Goal: Find specific page/section: Find specific page/section

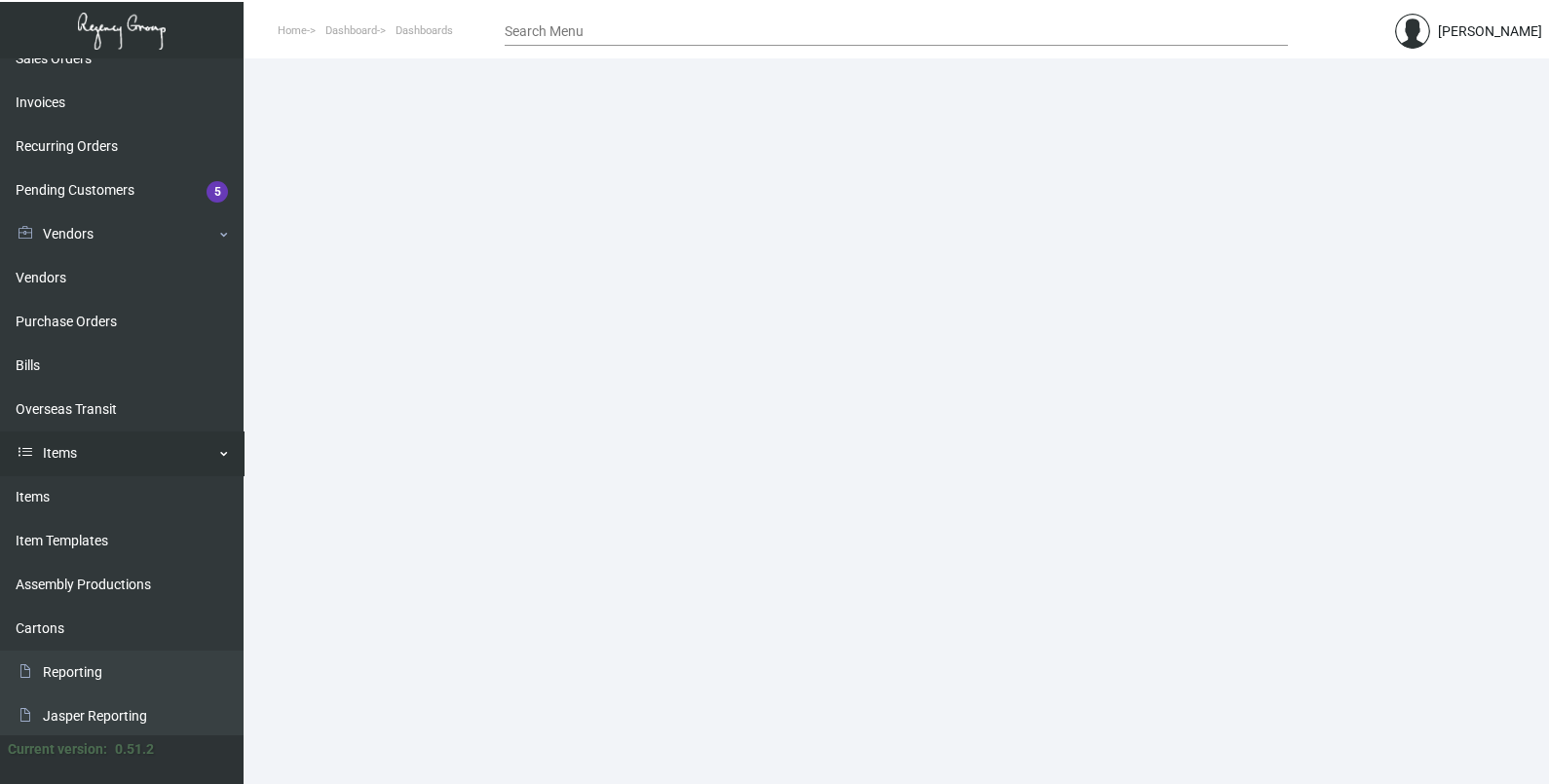
scroll to position [243, 0]
click at [114, 506] on link "Items" at bounding box center [122, 495] width 244 height 44
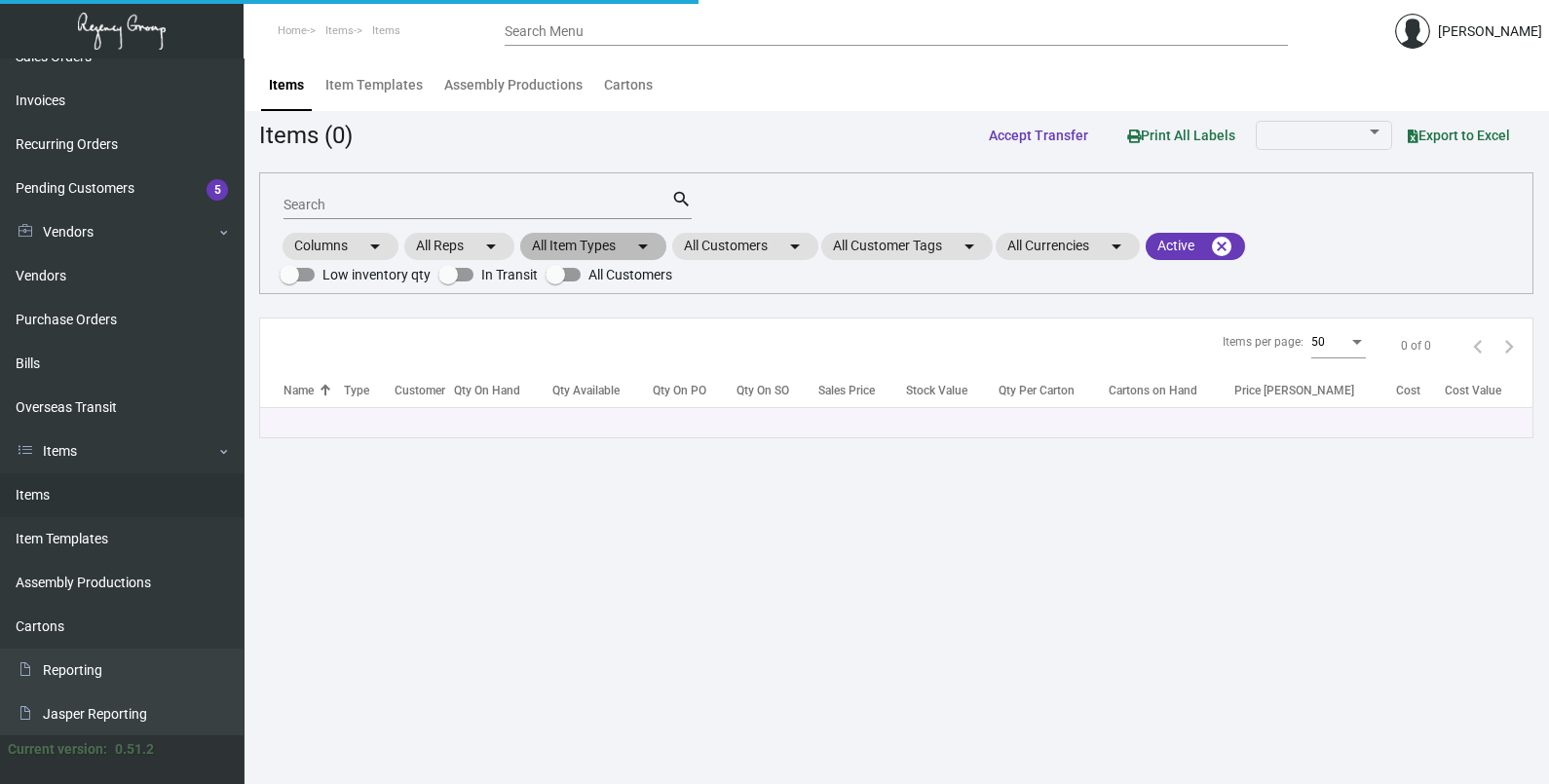
click at [619, 252] on mat-chip "All Item Types arrow_drop_down" at bounding box center [593, 246] width 147 height 28
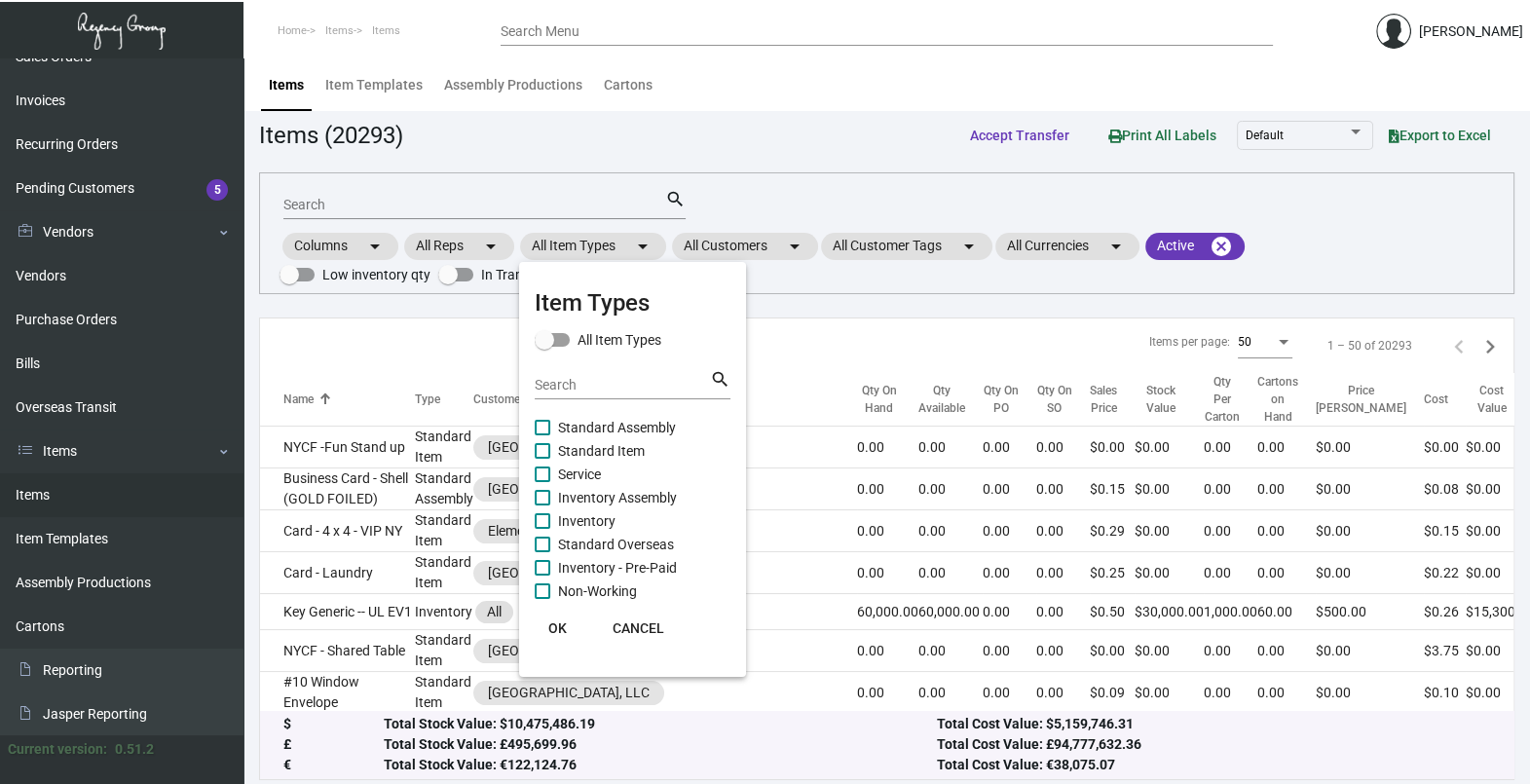
click at [736, 253] on div at bounding box center [765, 392] width 1530 height 784
click at [736, 253] on mat-chip "All Customers arrow_drop_down" at bounding box center [746, 246] width 147 height 28
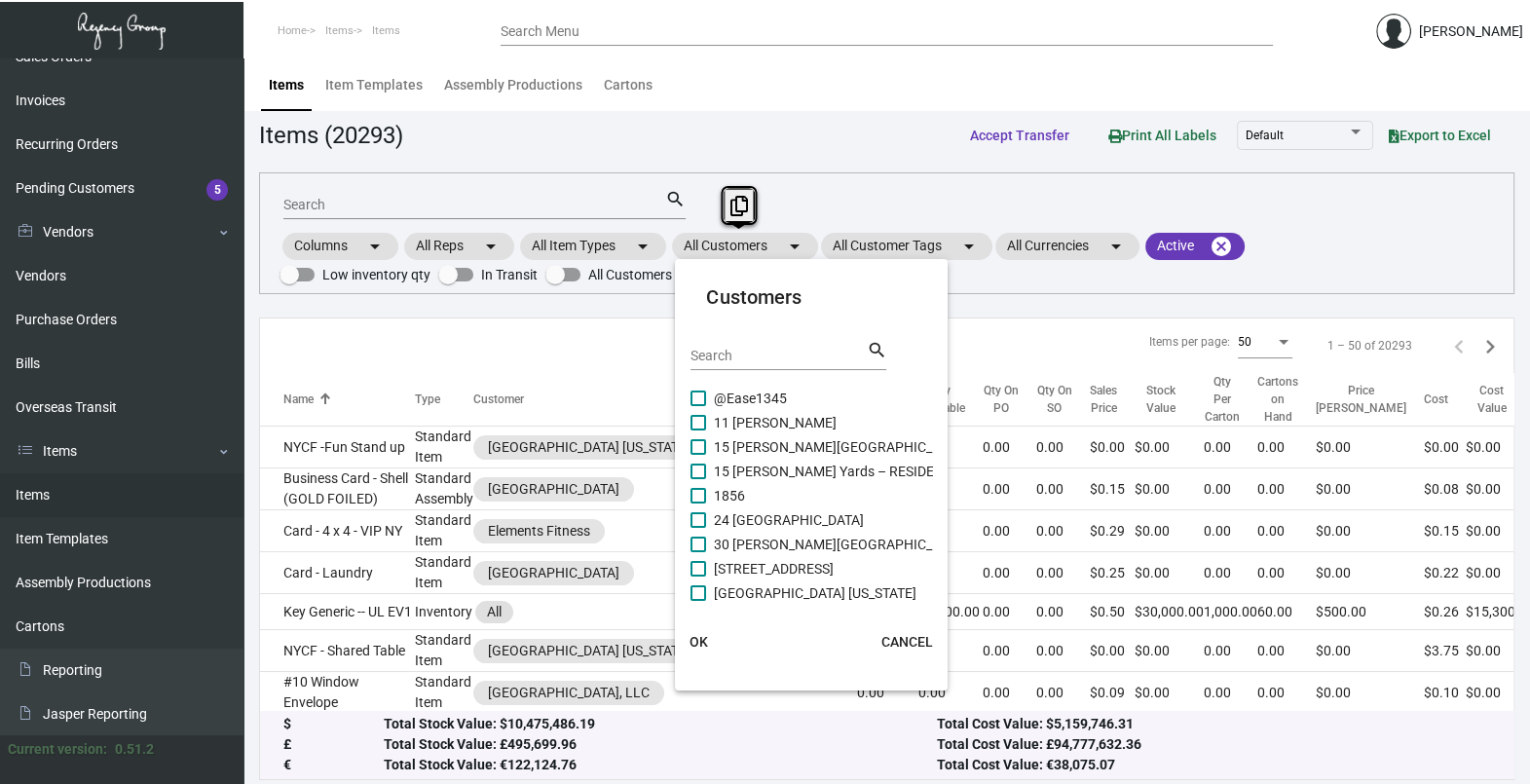
drag, startPoint x: 736, startPoint y: 253, endPoint x: 731, endPoint y: 360, distance: 107.1
click at [731, 360] on input "Search" at bounding box center [777, 356] width 175 height 16
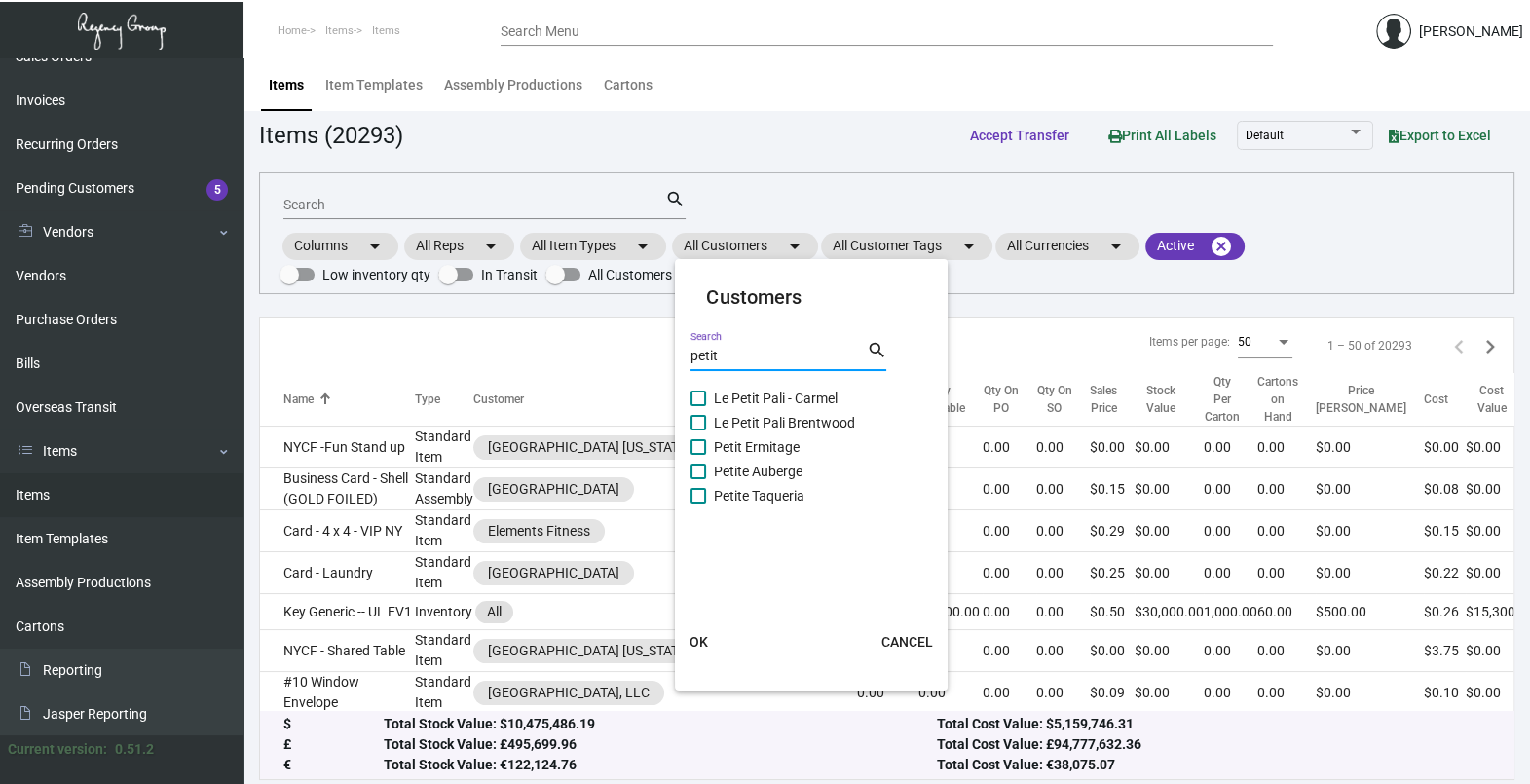
type input "petit"
click at [768, 442] on span "Petit Ermitage" at bounding box center [757, 447] width 86 height 24
click at [698, 454] on input "Petit Ermitage" at bounding box center [697, 454] width 1 height 1
checkbox input "true"
click at [708, 633] on button "OK" at bounding box center [698, 640] width 62 height 35
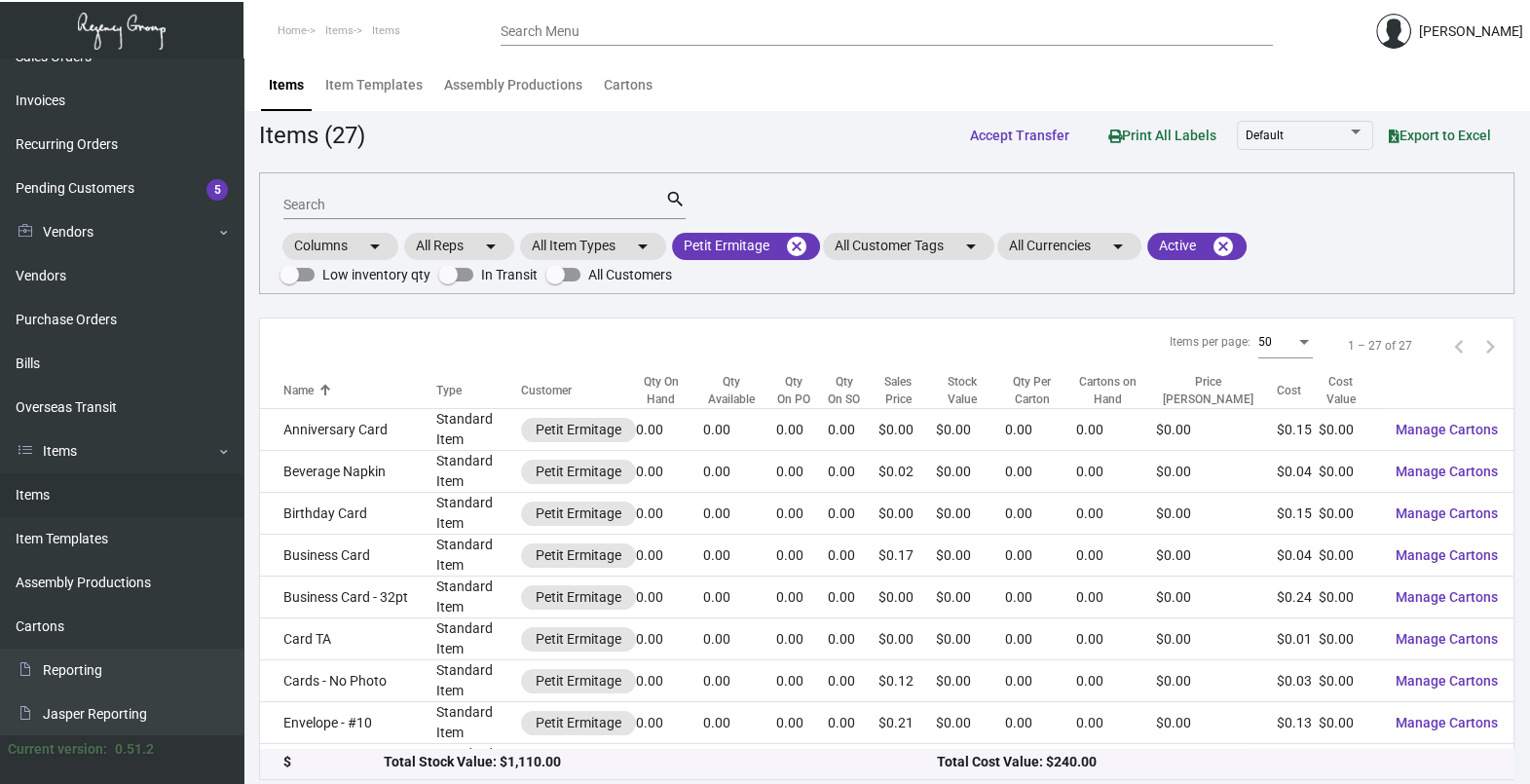
click at [312, 202] on input "Search" at bounding box center [474, 206] width 382 height 16
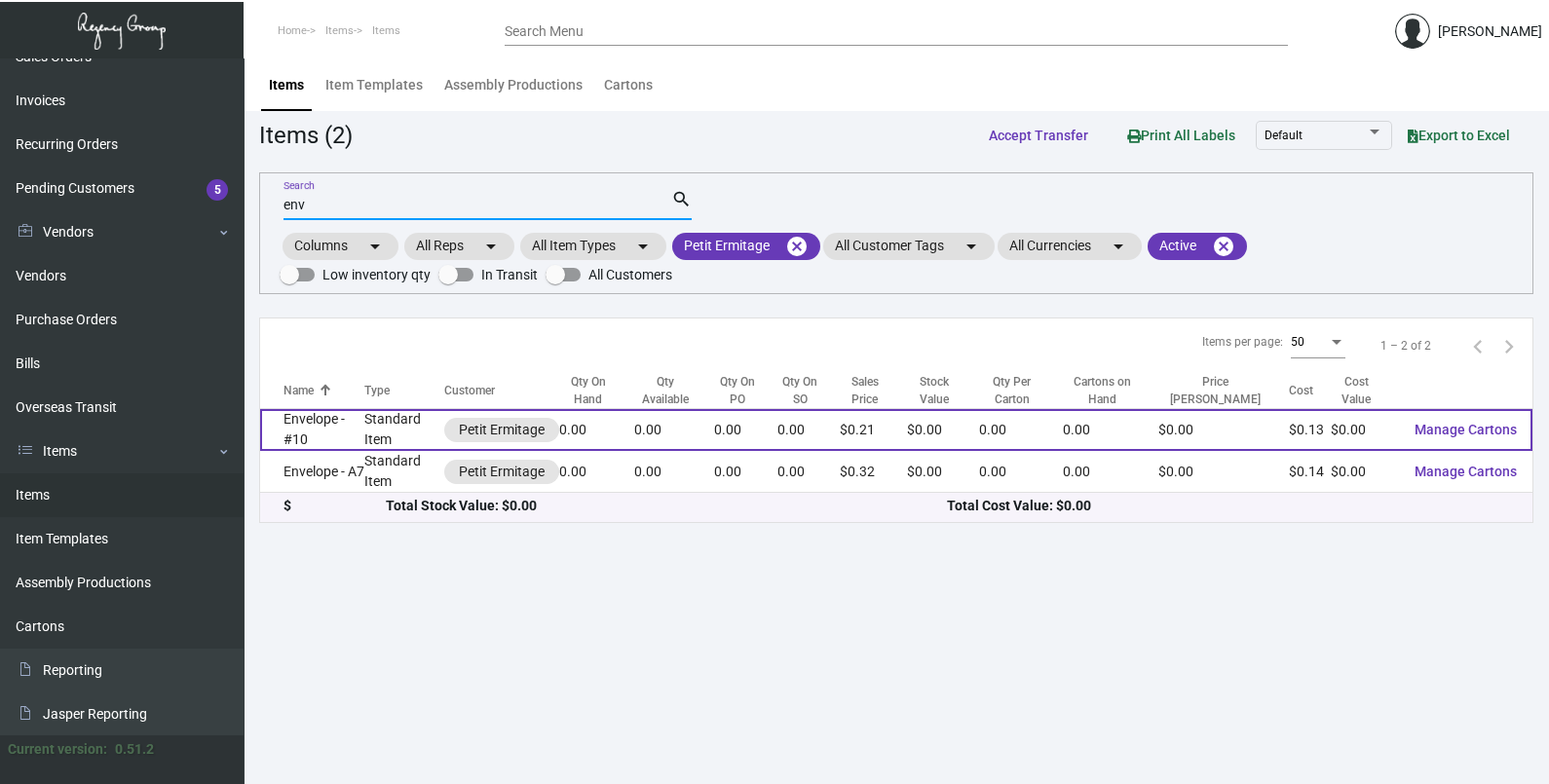
type input "env"
click at [330, 427] on td "Envelope - #10" at bounding box center [312, 430] width 104 height 42
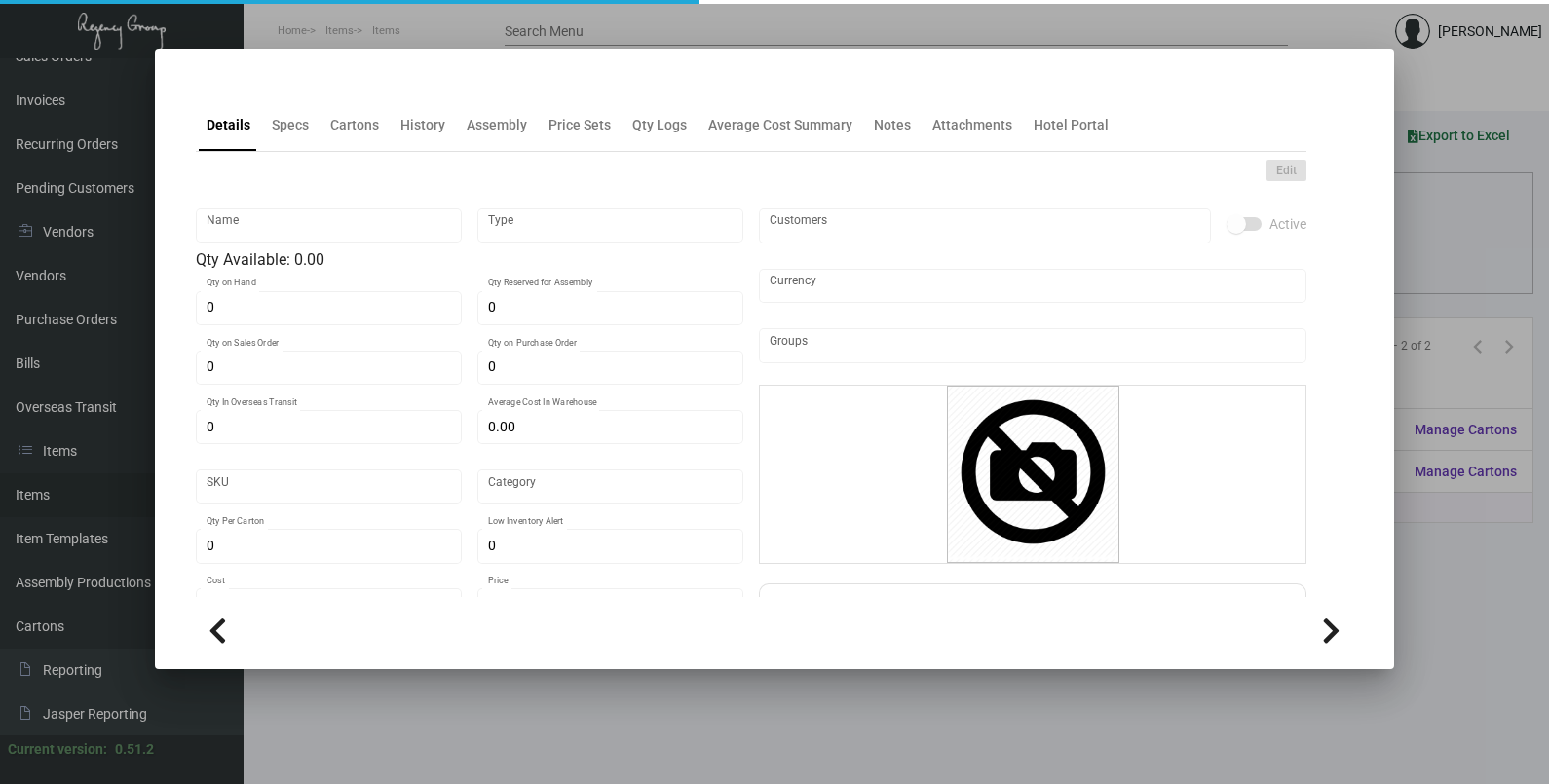
type input "Envelope - #10"
type input "Standard Item"
type input "$ 0.00"
type input "927-Envelope-13"
type input "Standard"
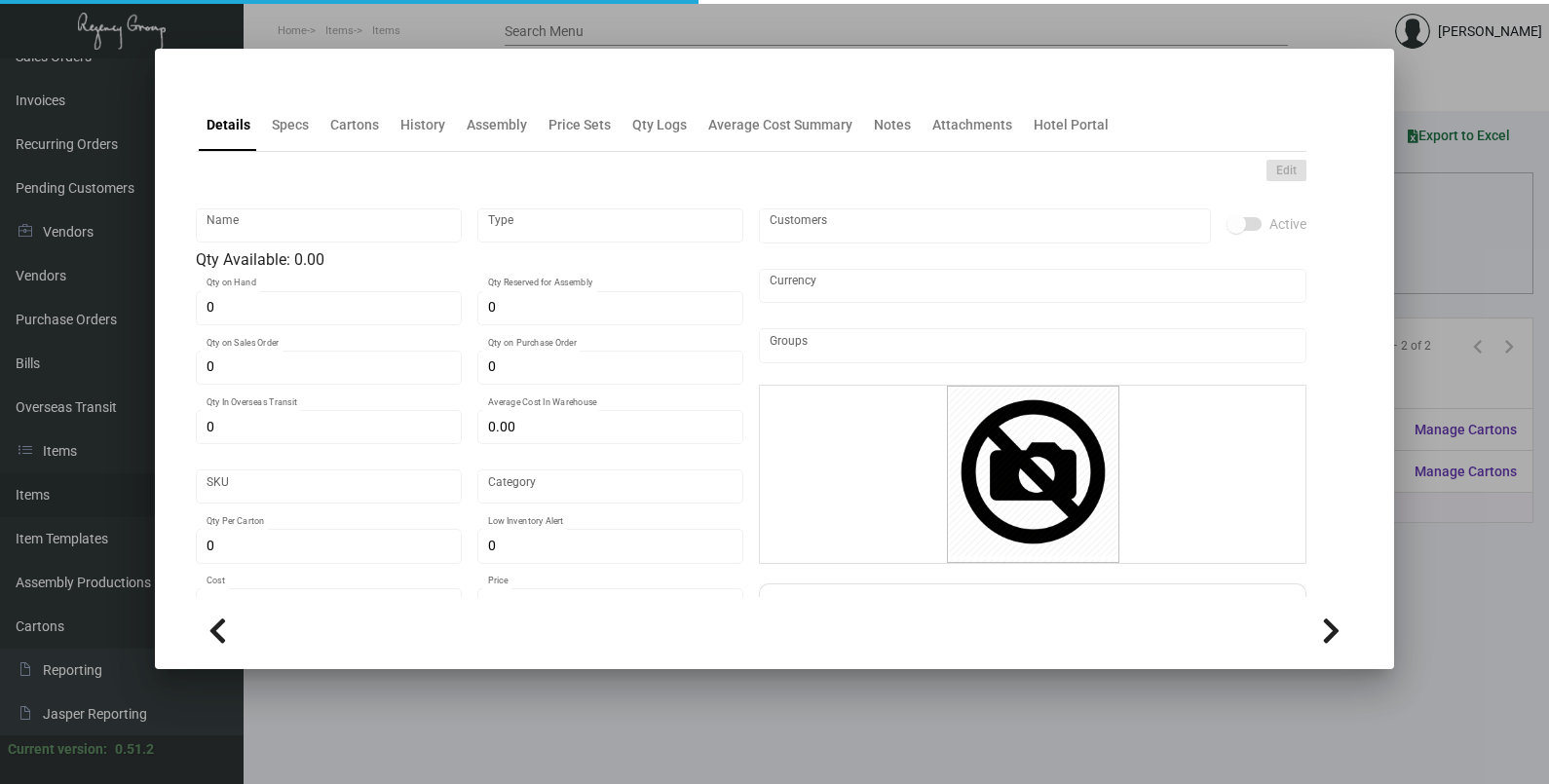
type input "$ 0.13173"
type input "$ 0.2058"
checkbox input "true"
type input "United States Dollar $"
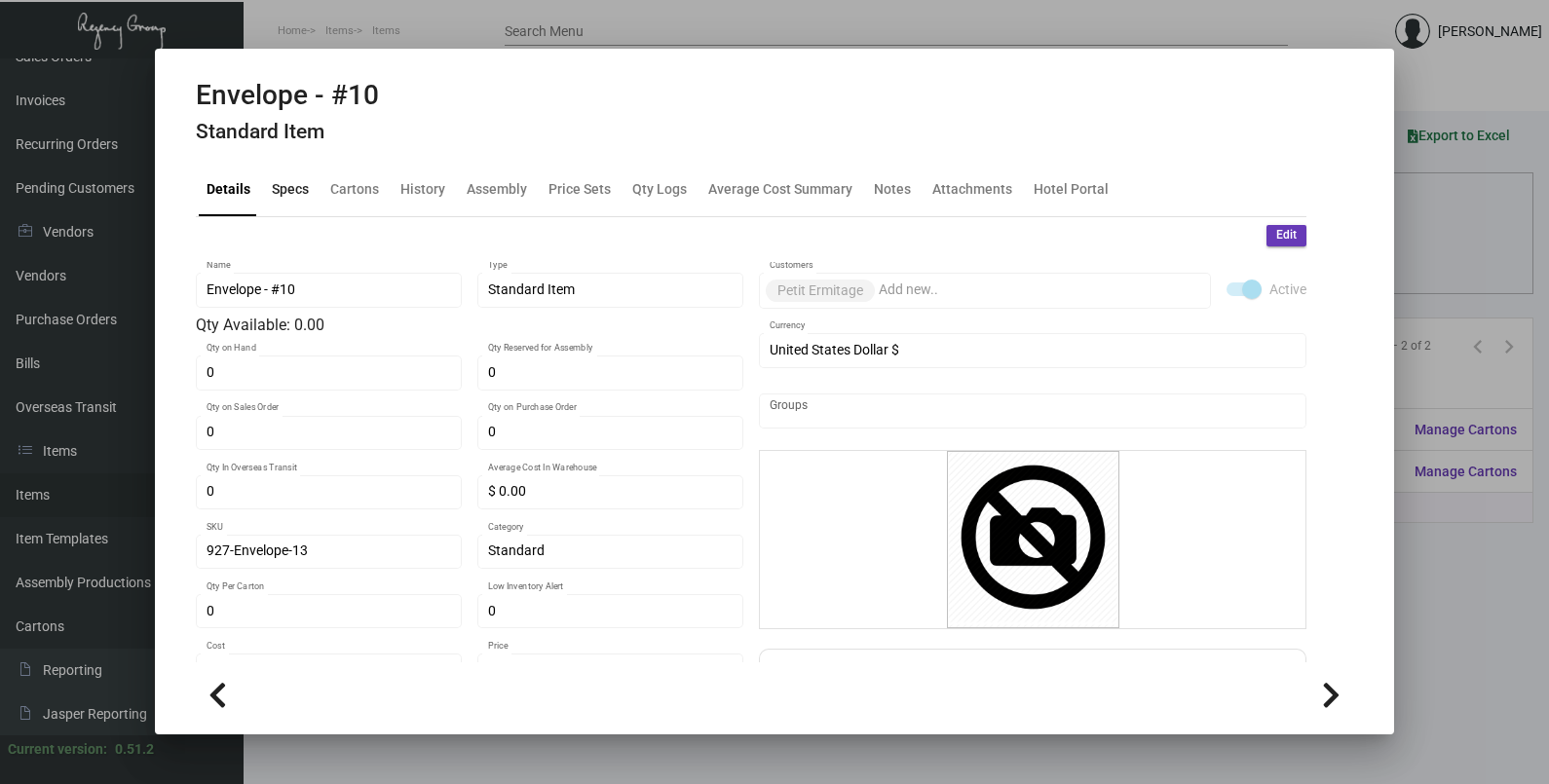
click at [313, 186] on div "Specs" at bounding box center [290, 189] width 52 height 47
